Goal: Contribute content: Add original content to the website for others to see

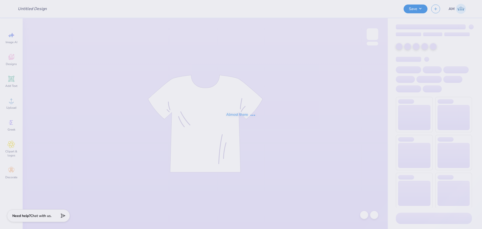
type input "[PERSON_NAME] : [GEOGRAPHIC_DATA] (ECU)"
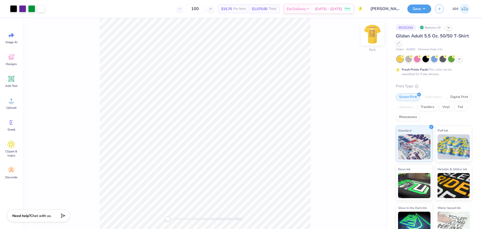
click at [372, 36] on img at bounding box center [373, 34] width 20 height 20
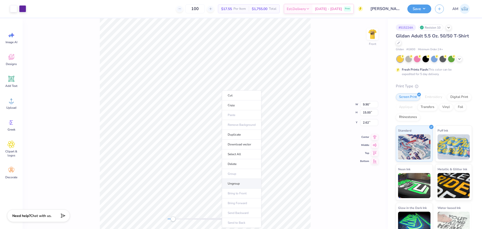
click at [236, 184] on li "Ungroup" at bounding box center [241, 184] width 39 height 10
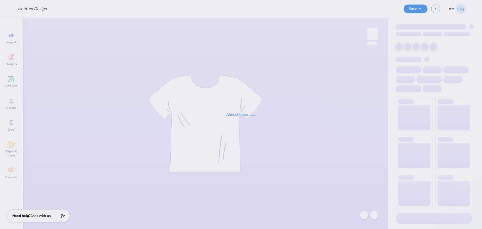
type input "[PERSON_NAME] : [GEOGRAPHIC_DATA] (ECU)"
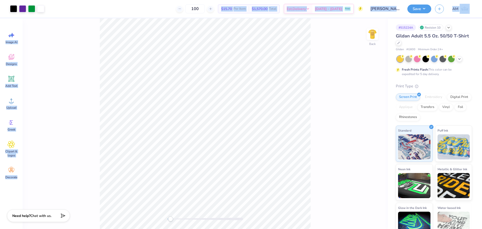
drag, startPoint x: 312, startPoint y: 166, endPoint x: 150, endPoint y: 15, distance: 222.5
click at [150, 15] on div "Art colors 100 $15.70 Per Item $1,570.00 Total Est. Delivery Sep 23 - 26 Free D…" at bounding box center [241, 114] width 482 height 229
click at [320, 168] on div "Back" at bounding box center [205, 123] width 365 height 211
click at [7, 101] on div "Upload" at bounding box center [11, 103] width 18 height 19
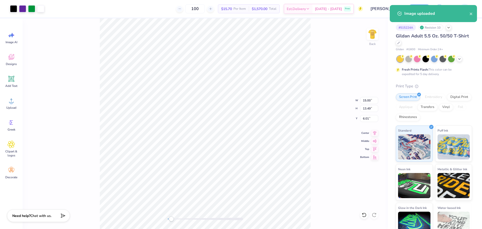
click at [148, 221] on div "Back W 15.00 15.00 " H 13.49 13.49 " Y 6.01 6.01 " Center Middle Top Bottom" at bounding box center [205, 123] width 365 height 211
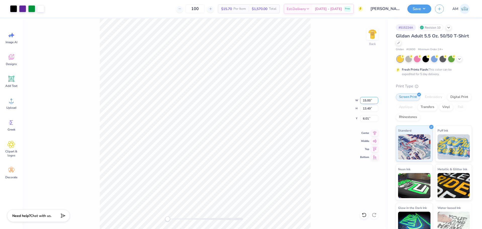
click at [366, 101] on input "15.00" at bounding box center [369, 100] width 18 height 7
type input "12.00"
type input "10.79"
type input "7.35"
click at [98, 54] on div "Back" at bounding box center [205, 123] width 365 height 211
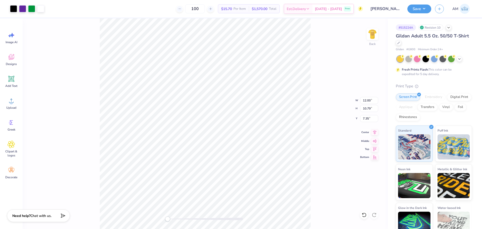
click at [375, 132] on icon at bounding box center [374, 132] width 7 height 6
click at [367, 117] on input "7.35" at bounding box center [369, 118] width 18 height 7
type input "3"
click at [373, 134] on icon at bounding box center [374, 132] width 7 height 6
click at [370, 33] on img at bounding box center [373, 34] width 20 height 20
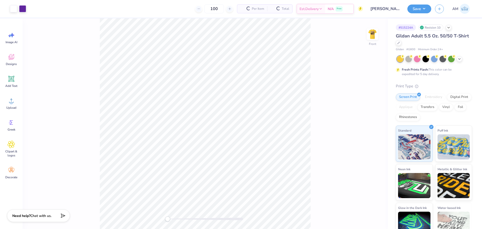
click at [102, 14] on div "Art colors 100 Per Item Total Est. Delivery N/A Free Design Title Mia Volpe : E…" at bounding box center [241, 114] width 482 height 229
click at [9, 105] on div "Upload" at bounding box center [11, 103] width 18 height 19
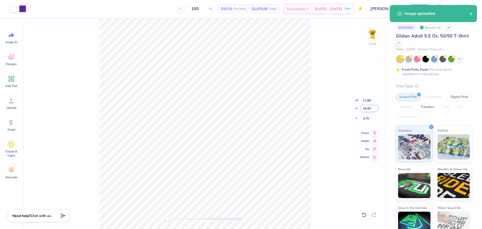
click at [368, 107] on input "18.00" at bounding box center [369, 108] width 18 height 7
type input "15"
type input "9.90"
type input "15.00"
click at [374, 133] on icon at bounding box center [374, 132] width 7 height 6
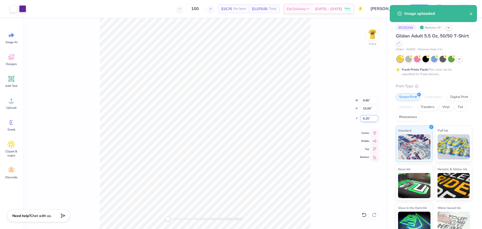
click at [366, 118] on input "6.25" at bounding box center [369, 118] width 18 height 7
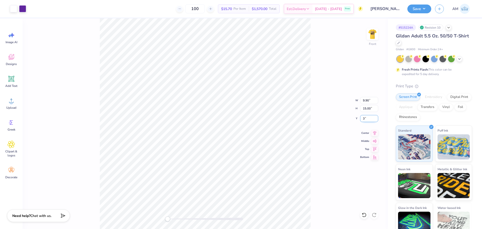
type input "3"
click at [377, 133] on icon at bounding box center [374, 132] width 7 height 6
click at [374, 32] on img at bounding box center [373, 34] width 20 height 20
click at [421, 6] on button "Save" at bounding box center [420, 8] width 24 height 9
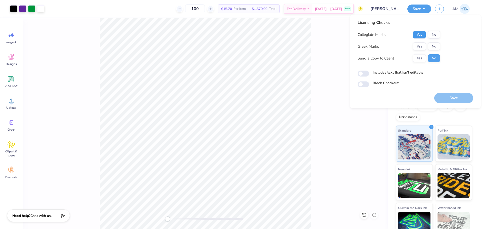
click at [416, 35] on button "Yes" at bounding box center [419, 35] width 13 height 8
click at [418, 48] on button "Yes" at bounding box center [419, 46] width 13 height 8
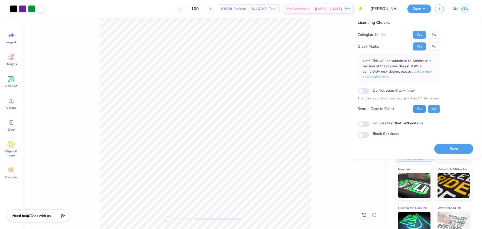
click at [420, 111] on button "Yes" at bounding box center [419, 109] width 13 height 8
click at [365, 126] on input "Includes text that isn't editable" at bounding box center [364, 124] width 12 height 6
click at [417, 111] on button "Yes" at bounding box center [419, 109] width 13 height 8
click at [422, 46] on button "Yes" at bounding box center [419, 46] width 13 height 8
drag, startPoint x: 420, startPoint y: 34, endPoint x: 386, endPoint y: 101, distance: 75.7
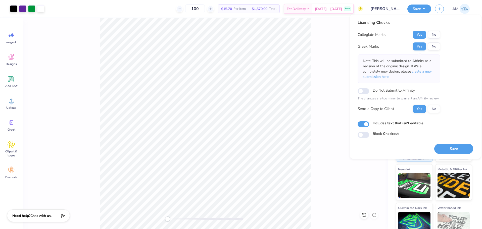
click at [420, 34] on button "Yes" at bounding box center [419, 35] width 13 height 8
click at [363, 125] on input "Includes text that isn't editable" at bounding box center [364, 124] width 12 height 6
checkbox input "true"
click at [456, 150] on button "Save" at bounding box center [453, 149] width 39 height 10
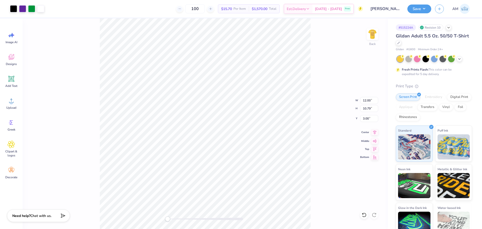
click at [376, 133] on icon at bounding box center [374, 132] width 7 height 6
click at [372, 30] on img at bounding box center [373, 34] width 20 height 20
click at [104, 17] on div "Art colors 100 $17.55 Per Item $1,755.00 Total Est. Delivery Sep 23 - 26 Free D…" at bounding box center [241, 114] width 482 height 229
click at [378, 131] on icon at bounding box center [374, 132] width 7 height 6
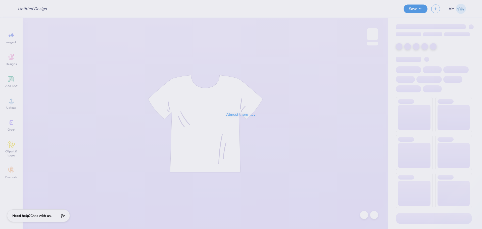
type input "Chi O Parents Weekend"
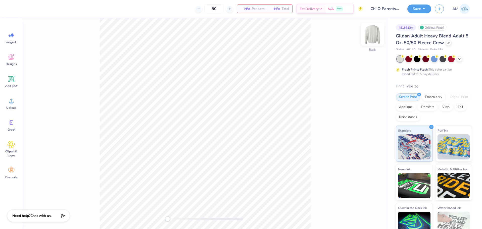
click at [370, 35] on img at bounding box center [373, 34] width 20 height 20
click at [14, 61] on icon at bounding box center [12, 57] width 8 height 8
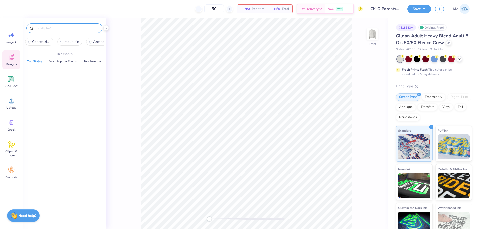
click at [56, 30] on input "text" at bounding box center [67, 28] width 64 height 5
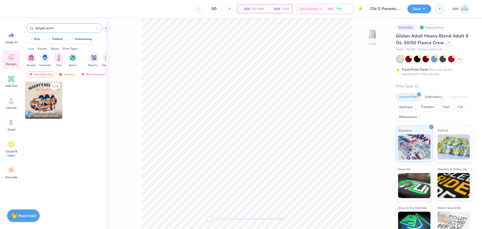
type input "tailgate picnic"
click at [41, 94] on div at bounding box center [43, 100] width 37 height 37
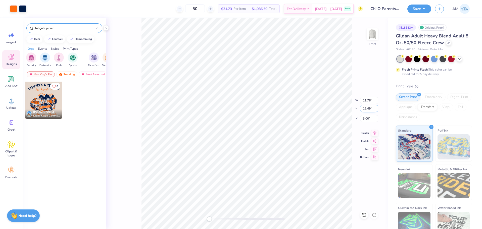
click at [368, 110] on input "12.49" at bounding box center [369, 108] width 18 height 7
type input "12.50"
click at [365, 119] on input "3.00" at bounding box center [369, 118] width 18 height 7
type input "3"
click at [374, 133] on icon at bounding box center [374, 132] width 7 height 6
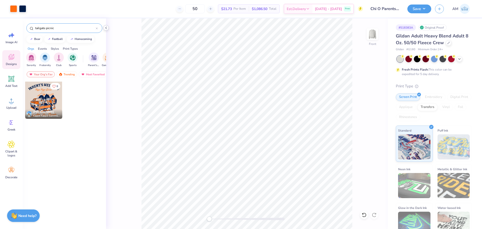
click at [106, 27] on icon at bounding box center [106, 28] width 4 height 4
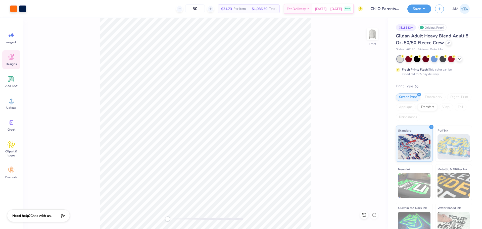
click at [9, 10] on div "Art colors" at bounding box center [13, 9] width 26 height 18
click at [13, 10] on div at bounding box center [13, 8] width 7 height 7
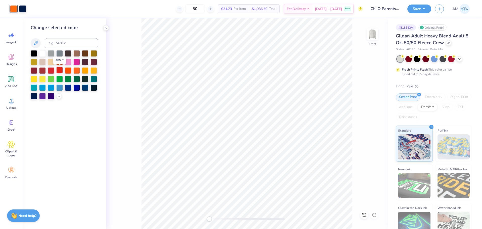
click at [57, 71] on div at bounding box center [59, 70] width 7 height 7
click at [106, 27] on icon at bounding box center [106, 28] width 4 height 4
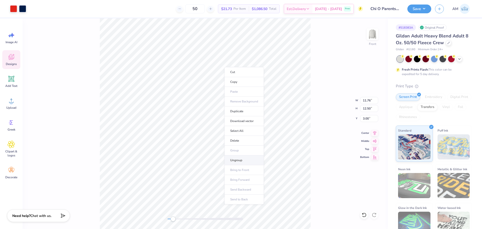
click at [236, 160] on li "Ungroup" at bounding box center [243, 161] width 39 height 10
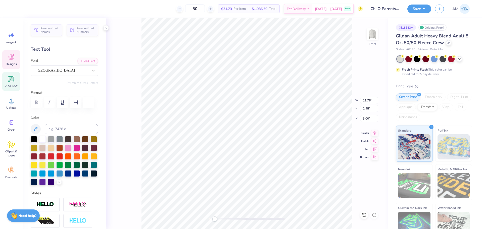
type input "6.09"
type input "1.05"
type input "4.84"
type textarea "Chi Omega x Sae"
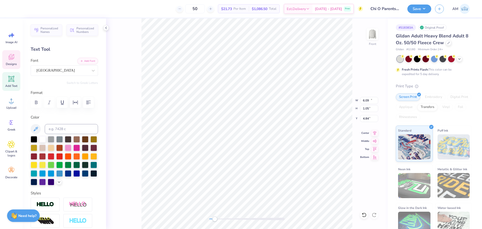
type input "11.76"
type input "2.48"
type input "3.00"
type input "4.81"
type input "1.04"
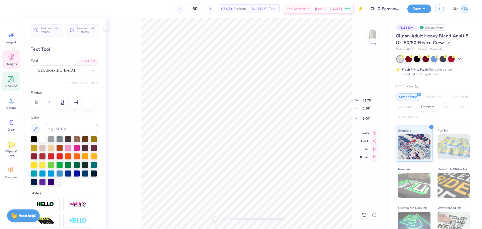
type input "4.84"
type input "11.76"
type input "2.48"
type input "3.00"
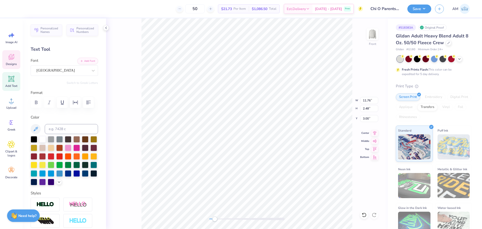
scroll to position [4, 1]
click at [364, 216] on icon at bounding box center [364, 215] width 5 height 5
click at [364, 215] on icon at bounding box center [364, 215] width 5 height 5
click at [377, 214] on div at bounding box center [374, 215] width 8 height 8
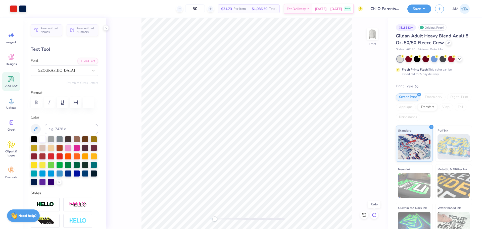
click at [377, 214] on div at bounding box center [374, 215] width 8 height 8
type textarea "Chi Omega x Sae"
click at [374, 134] on icon at bounding box center [374, 132] width 7 height 6
click at [374, 132] on icon at bounding box center [374, 132] width 3 height 4
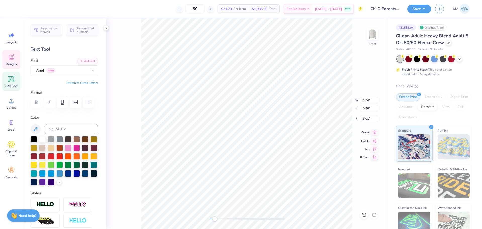
click at [375, 131] on icon at bounding box center [374, 132] width 7 height 6
click at [106, 29] on icon at bounding box center [106, 28] width 4 height 4
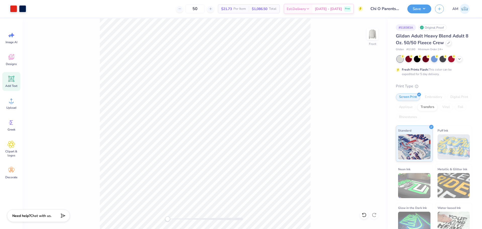
click at [118, 218] on div "Front" at bounding box center [205, 123] width 365 height 211
click at [226, 154] on li "Group" at bounding box center [230, 153] width 39 height 10
click at [374, 38] on img at bounding box center [373, 34] width 20 height 20
click at [371, 33] on img at bounding box center [373, 34] width 20 height 20
click at [228, 165] on li "Ungroup" at bounding box center [234, 165] width 39 height 10
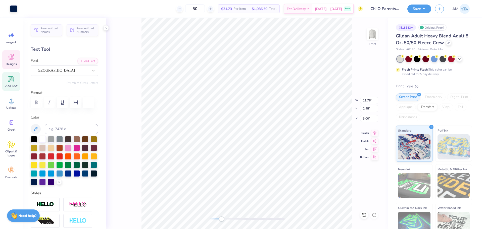
scroll to position [4, 1]
type input "4.81"
type input "1.04"
type input "4.84"
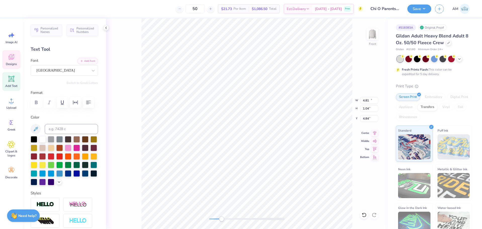
type input "11.76"
type input "2.48"
type input "3.00"
type input "4.81"
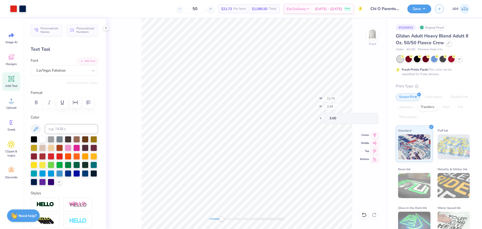
type input "1.04"
type input "4.84"
type textarea "Chi Omega x SAE"
click at [91, 68] on icon at bounding box center [93, 70] width 5 height 5
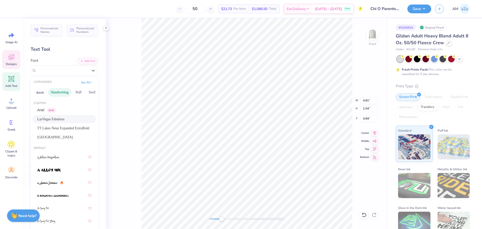
click at [61, 93] on button "Handwriting" at bounding box center [59, 92] width 23 height 8
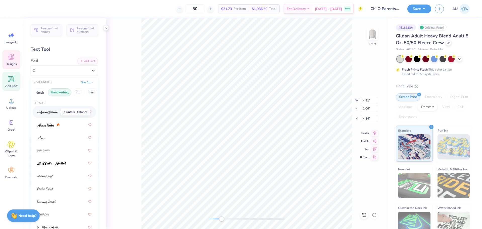
click at [48, 111] on img at bounding box center [47, 113] width 21 height 4
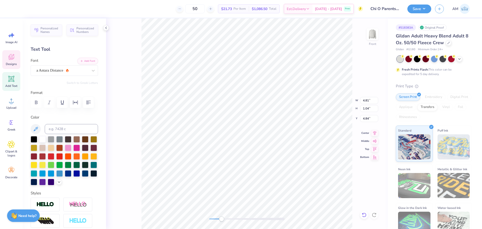
click at [365, 216] on icon at bounding box center [364, 215] width 5 height 5
click at [365, 213] on icon at bounding box center [364, 215] width 5 height 5
click at [377, 215] on div at bounding box center [374, 215] width 8 height 8
click at [375, 214] on icon at bounding box center [374, 215] width 5 height 5
click at [364, 213] on icon at bounding box center [364, 215] width 4 height 5
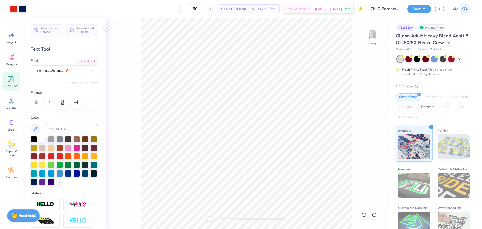
click at [168, 220] on div "Front" at bounding box center [247, 123] width 282 height 211
click at [280, 145] on li "Group" at bounding box center [284, 144] width 39 height 10
click at [374, 134] on icon at bounding box center [374, 132] width 7 height 6
click at [375, 32] on img at bounding box center [373, 34] width 10 height 10
click at [9, 102] on icon at bounding box center [11, 101] width 5 height 4
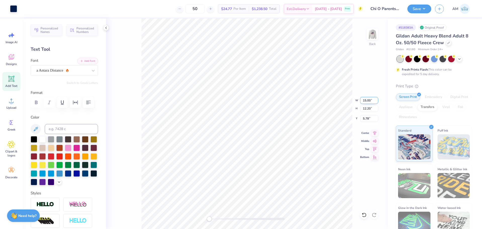
click at [365, 103] on input "15.00" at bounding box center [369, 100] width 18 height 7
type input "4.00"
type input "3.25"
click at [366, 119] on input "10.25" at bounding box center [369, 118] width 18 height 7
type input "3"
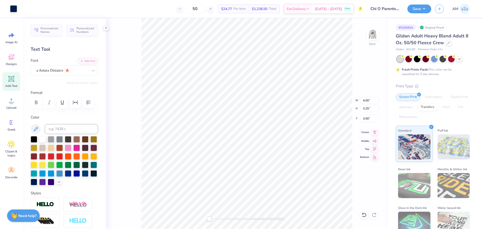
click at [374, 133] on icon at bounding box center [374, 132] width 7 height 6
click at [106, 28] on icon at bounding box center [106, 28] width 4 height 4
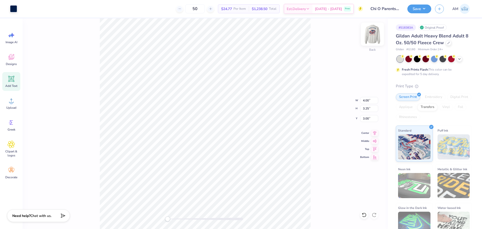
click at [374, 34] on img at bounding box center [373, 34] width 20 height 20
type input "4.01"
type input "3.26"
type input "5.32"
click at [125, 14] on div "Art colors 50 $24.77 Per Item $1,238.50 Total Est. Delivery [DATE] - [DATE] Fre…" at bounding box center [241, 114] width 482 height 229
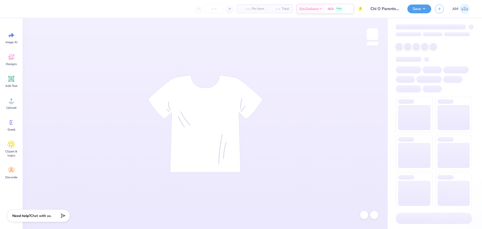
type input "Chi O Parents Weekend"
type input "50"
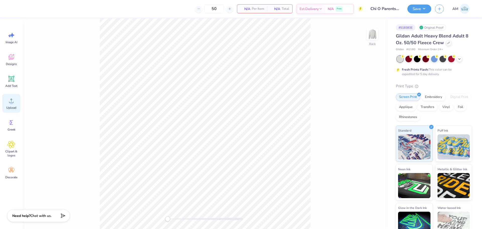
click at [15, 107] on span "Upload" at bounding box center [11, 108] width 10 height 4
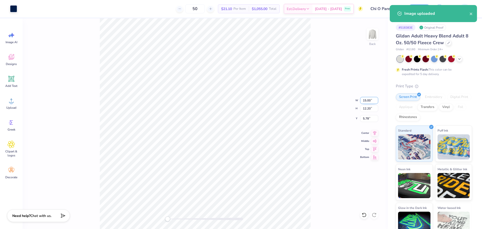
click at [370, 100] on input "15.00" at bounding box center [369, 100] width 18 height 7
type input "4.00"
type input "3.25"
drag, startPoint x: 375, startPoint y: 133, endPoint x: 373, endPoint y: 130, distance: 3.3
click at [375, 132] on icon at bounding box center [374, 132] width 7 height 6
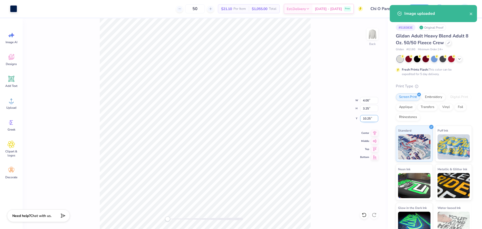
click at [364, 116] on input "10.25" at bounding box center [369, 118] width 18 height 7
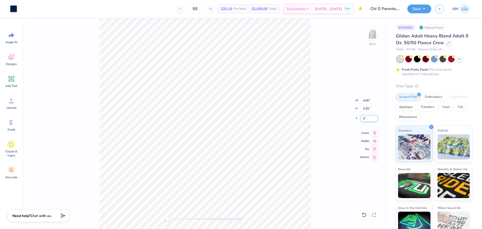
type input "3"
click at [373, 34] on img at bounding box center [373, 34] width 20 height 20
click at [16, 61] on div "Designs" at bounding box center [11, 59] width 18 height 19
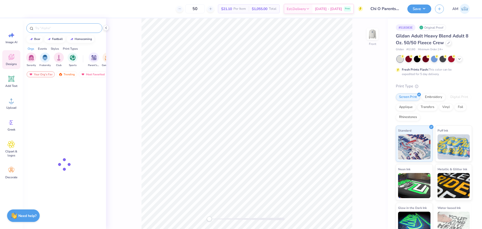
click at [50, 28] on input "text" at bounding box center [67, 28] width 64 height 5
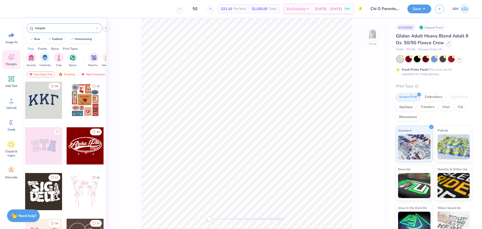
type input "tailgate"
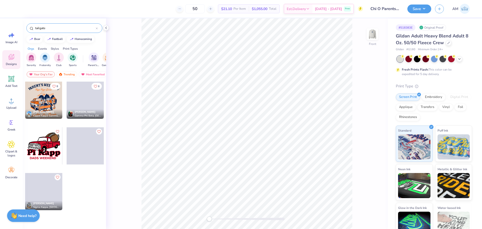
click at [46, 104] on div at bounding box center [43, 100] width 37 height 37
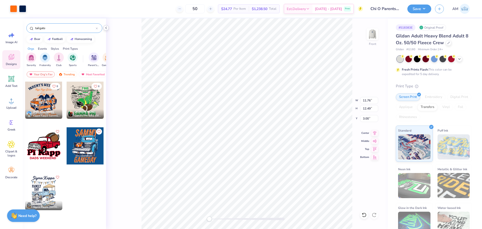
click at [104, 27] on div at bounding box center [106, 28] width 6 height 6
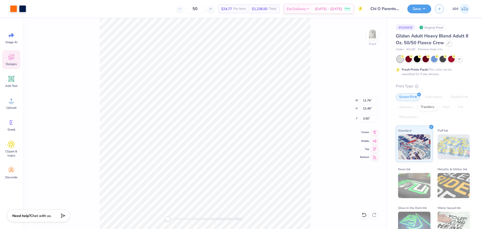
click at [373, 135] on icon at bounding box center [374, 132] width 7 height 6
click at [15, 8] on div at bounding box center [13, 8] width 7 height 7
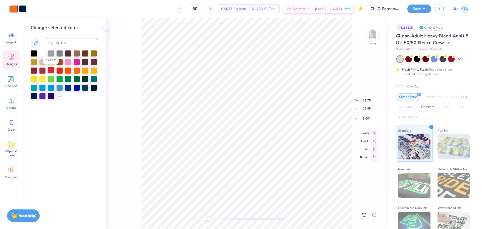
click at [50, 70] on div at bounding box center [51, 70] width 7 height 7
click at [58, 70] on div at bounding box center [59, 70] width 7 height 7
click at [52, 71] on div at bounding box center [51, 70] width 7 height 7
click at [58, 70] on div at bounding box center [59, 70] width 7 height 7
click at [52, 70] on div at bounding box center [51, 70] width 7 height 7
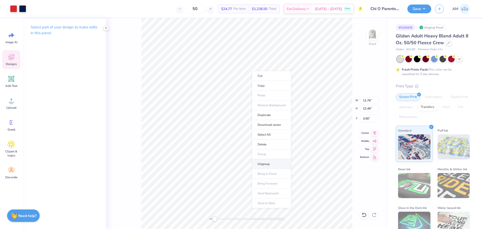
click at [262, 163] on li "Ungroup" at bounding box center [271, 164] width 39 height 10
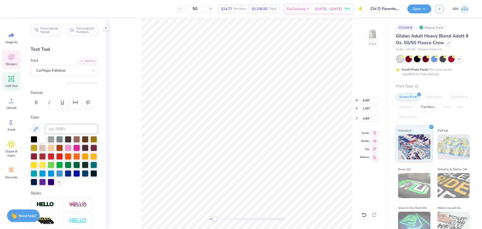
scroll to position [4, 2]
type textarea "Chi Omega x Sae"
click at [125, 25] on div "Front" at bounding box center [247, 123] width 282 height 211
type input "11.76"
type input "12.49"
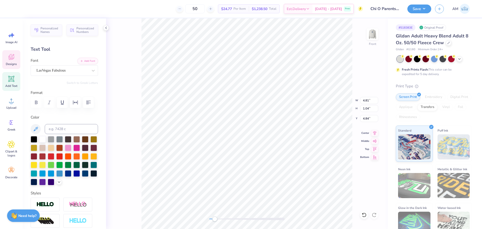
type input "3.00"
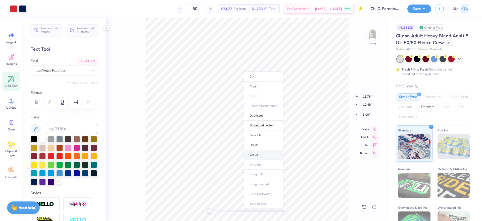
click at [255, 155] on li "Group" at bounding box center [263, 155] width 39 height 10
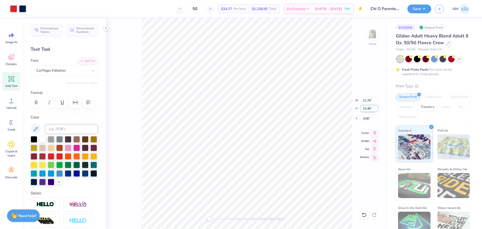
click at [367, 108] on input "12.49" at bounding box center [369, 108] width 18 height 7
type input "12.50"
click at [376, 135] on icon at bounding box center [374, 132] width 7 height 6
click at [367, 120] on input "3.00" at bounding box center [369, 118] width 18 height 7
type input "3"
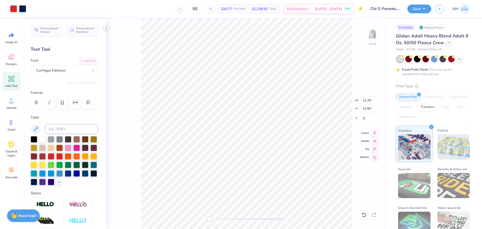
click at [106, 27] on icon at bounding box center [106, 28] width 4 height 4
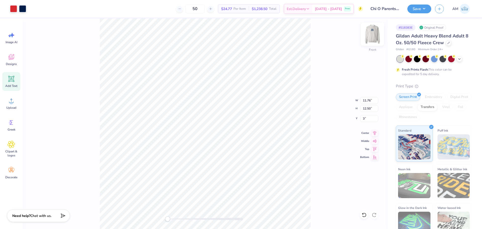
click at [374, 32] on img at bounding box center [373, 34] width 20 height 20
type input "11.74"
type input "12.47"
type input "0.69"
click at [422, 9] on button "Save" at bounding box center [420, 8] width 24 height 9
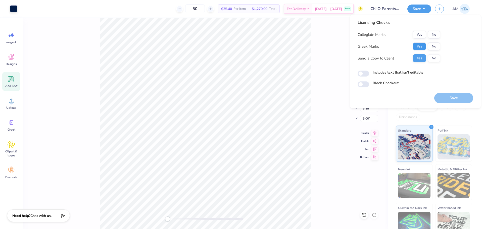
click at [417, 46] on button "Yes" at bounding box center [419, 46] width 13 height 8
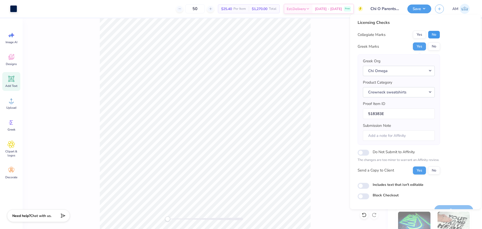
click at [436, 34] on button "No" at bounding box center [434, 35] width 12 height 8
click at [365, 187] on input "Includes text that isn't editable" at bounding box center [364, 186] width 12 height 6
checkbox input "true"
click at [420, 171] on button "Yes" at bounding box center [419, 171] width 13 height 8
click at [421, 48] on button "Yes" at bounding box center [419, 46] width 13 height 8
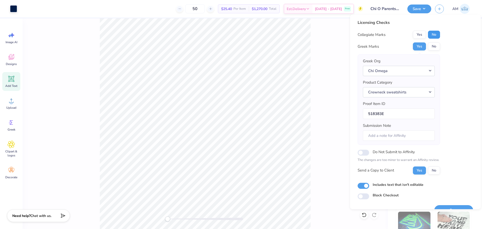
click at [434, 34] on button "No" at bounding box center [434, 35] width 12 height 8
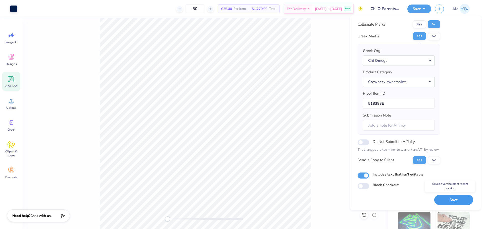
click at [459, 201] on button "Save" at bounding box center [453, 200] width 39 height 10
